Goal: Task Accomplishment & Management: Manage account settings

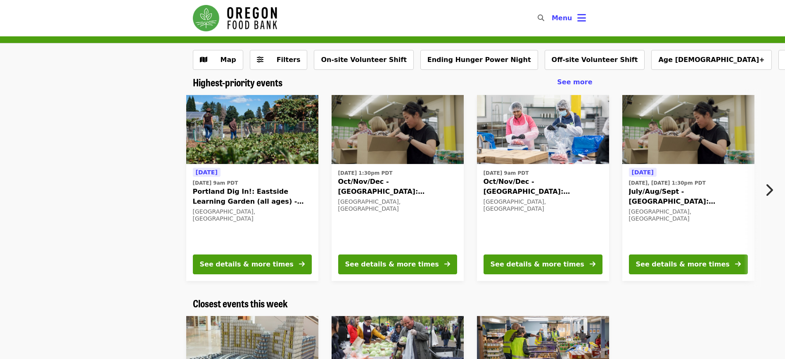
click at [259, 321] on img at bounding box center [252, 350] width 132 height 69
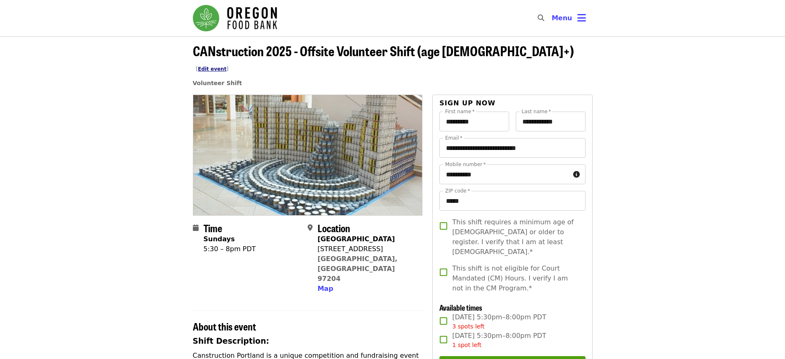
click at [226, 66] on link "Edit event" at bounding box center [212, 69] width 29 height 6
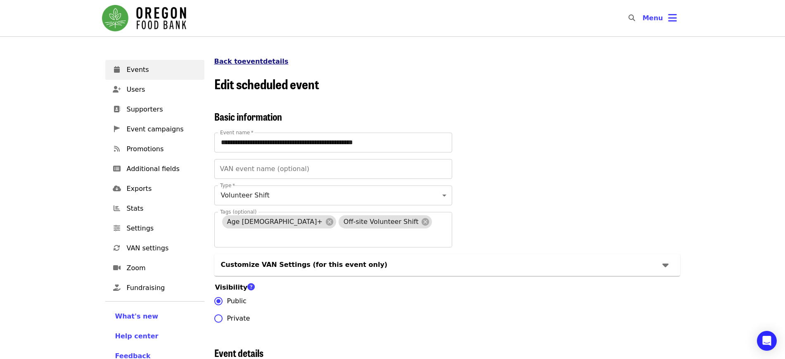
click at [242, 59] on link "Back to event details" at bounding box center [251, 61] width 74 height 8
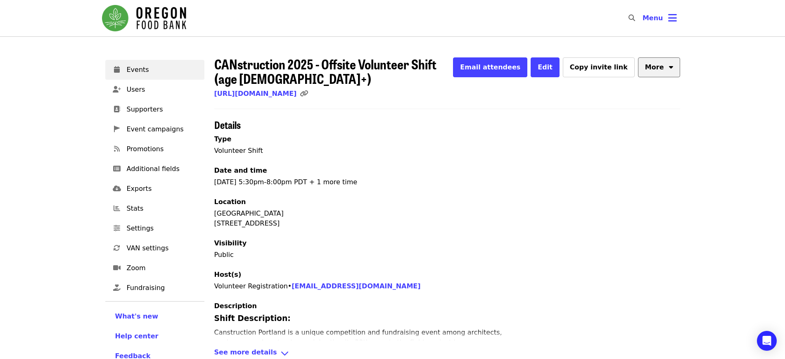
click at [668, 70] on button "More" at bounding box center [659, 67] width 42 height 20
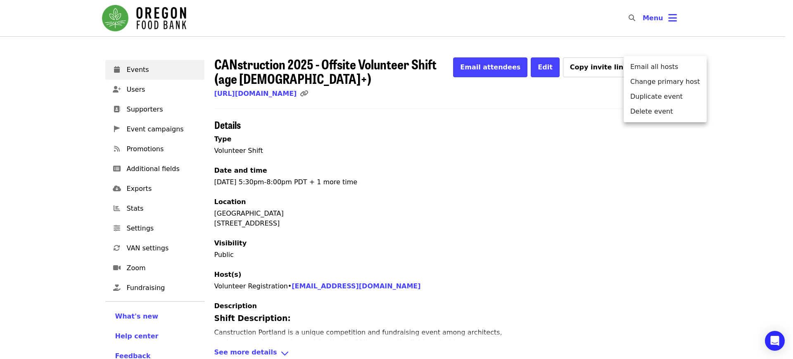
click at [135, 67] on div "Menu" at bounding box center [396, 179] width 793 height 359
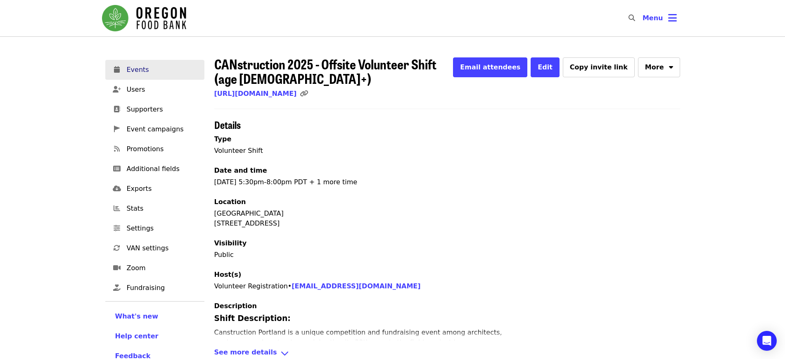
click at [135, 73] on span "Events" at bounding box center [162, 70] width 71 height 10
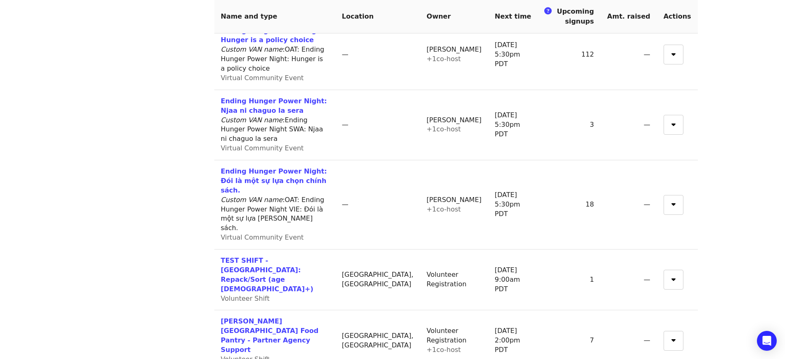
scroll to position [892, 0]
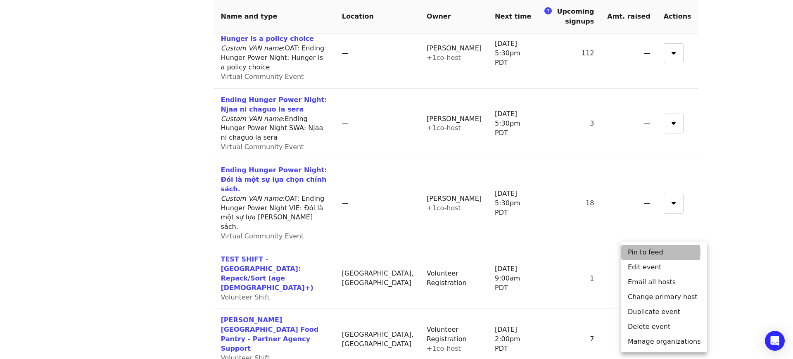
click at [655, 252] on li "Pin to feed" at bounding box center [664, 252] width 86 height 15
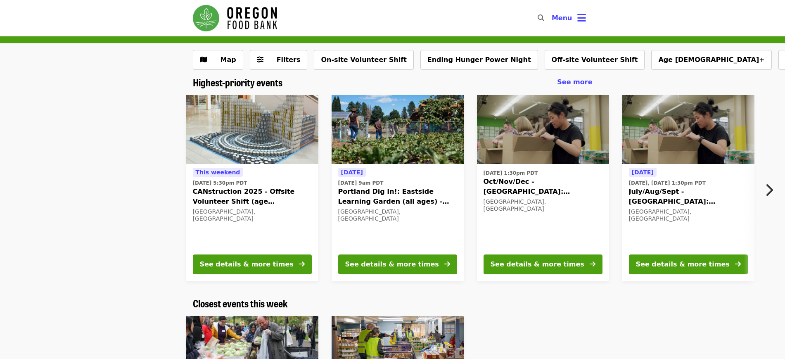
click at [231, 120] on img at bounding box center [252, 129] width 132 height 69
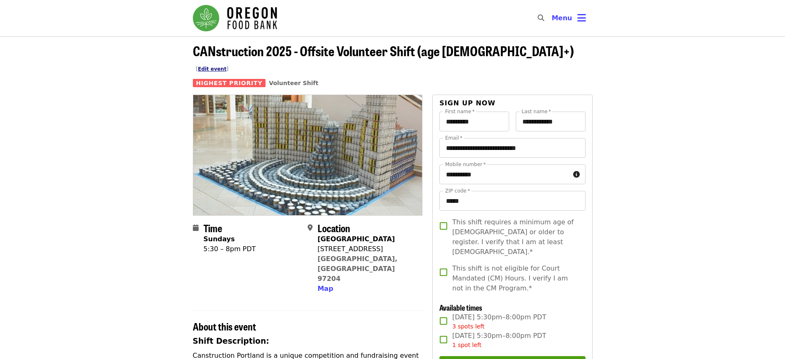
click at [226, 66] on link "Edit event" at bounding box center [212, 69] width 29 height 6
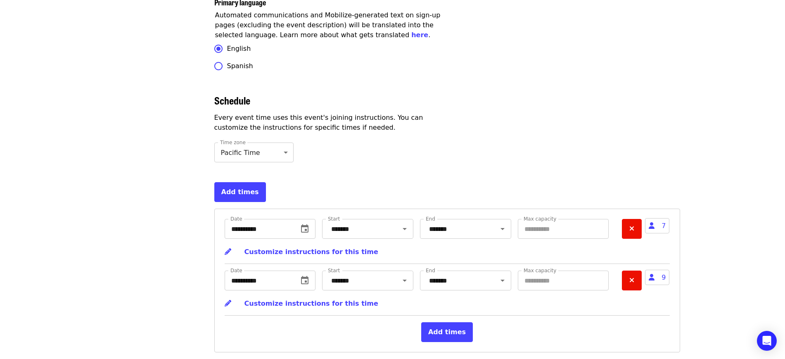
scroll to position [2605, 0]
